Goal: Task Accomplishment & Management: Use online tool/utility

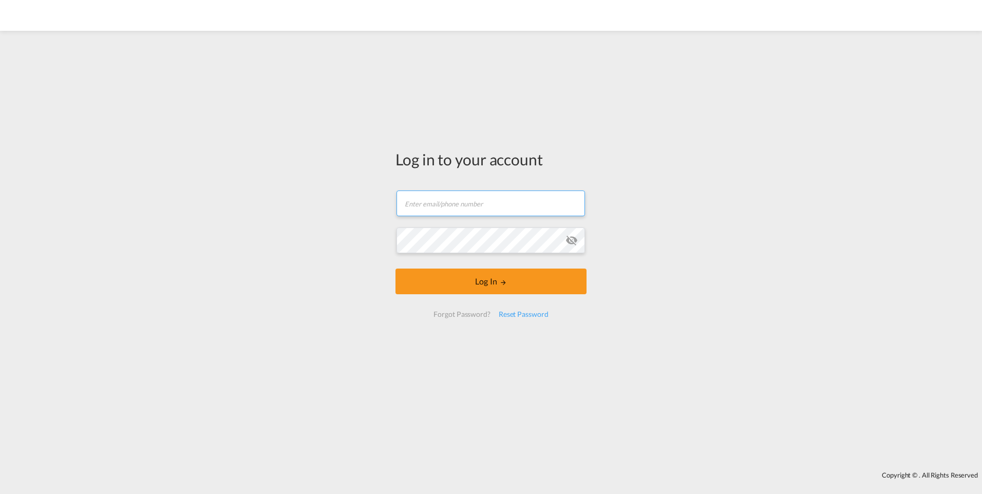
click at [448, 211] on input "text" at bounding box center [491, 204] width 189 height 26
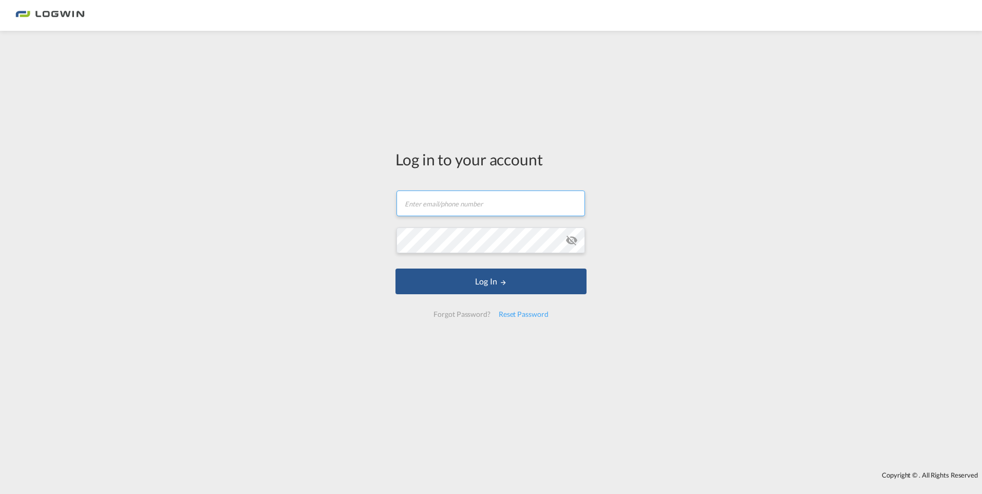
type input "[EMAIL_ADDRESS][DOMAIN_NAME]"
click at [396, 269] on button "Log In" at bounding box center [491, 282] width 191 height 26
